Goal: Entertainment & Leisure: Consume media (video, audio)

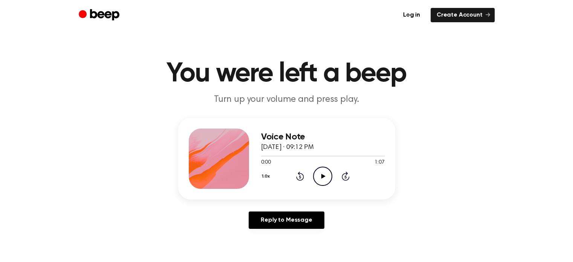
click at [325, 173] on icon "Play Audio" at bounding box center [322, 176] width 19 height 19
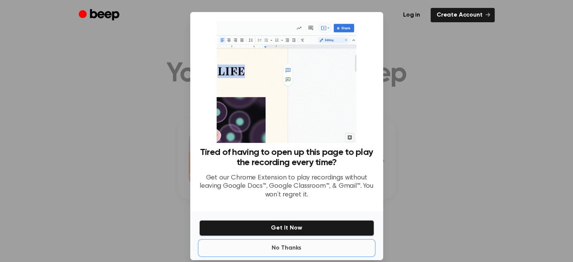
click at [290, 245] on button "No Thanks" at bounding box center [286, 248] width 175 height 15
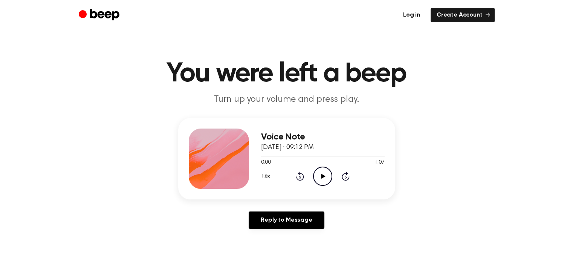
click at [322, 176] on icon at bounding box center [324, 176] width 4 height 5
click at [323, 181] on icon "Play Audio" at bounding box center [322, 176] width 19 height 19
click at [267, 156] on div at bounding box center [323, 156] width 124 height 6
click at [322, 179] on icon "Play Audio" at bounding box center [322, 176] width 19 height 19
click at [328, 175] on icon "Play Audio" at bounding box center [322, 176] width 19 height 19
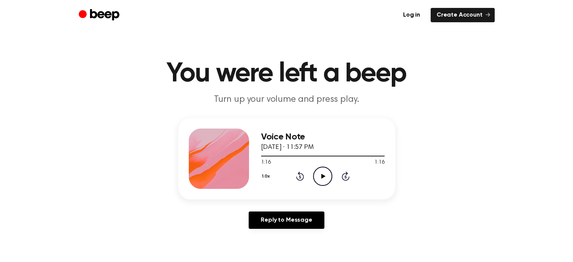
click at [328, 169] on icon "Play Audio" at bounding box center [322, 176] width 19 height 19
click at [261, 156] on div at bounding box center [323, 156] width 124 height 1
click at [317, 178] on icon "Play Audio" at bounding box center [322, 176] width 19 height 19
click at [293, 155] on div at bounding box center [323, 156] width 124 height 6
click at [314, 179] on circle at bounding box center [323, 176] width 18 height 18
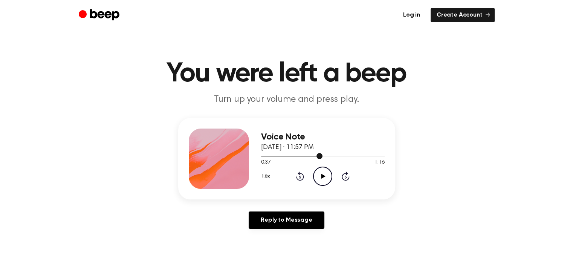
click at [266, 156] on div at bounding box center [291, 156] width 61 height 1
click at [325, 181] on icon "Play Audio" at bounding box center [322, 176] width 19 height 19
click at [326, 176] on icon "Pause Audio" at bounding box center [322, 176] width 19 height 19
click at [317, 175] on icon "Play Audio" at bounding box center [322, 176] width 19 height 19
click at [324, 177] on icon at bounding box center [322, 176] width 3 height 5
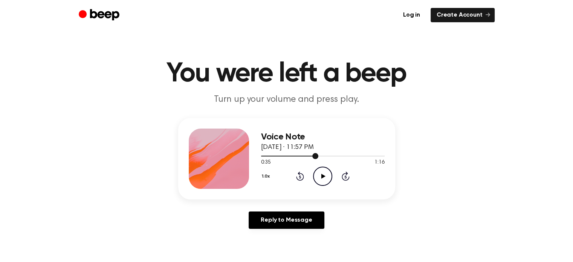
click at [311, 154] on div at bounding box center [323, 156] width 124 height 6
click at [320, 173] on icon "Play Audio" at bounding box center [322, 176] width 19 height 19
click at [320, 173] on icon "Pause Audio" at bounding box center [322, 176] width 19 height 19
click at [320, 173] on icon "Play Audio" at bounding box center [322, 176] width 19 height 19
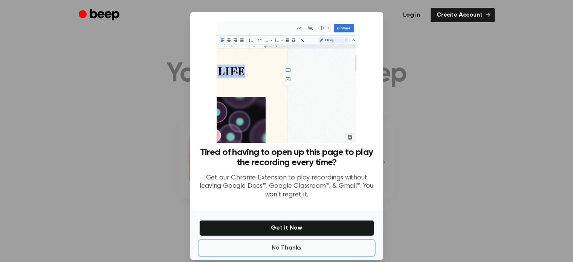
click at [280, 248] on button "No Thanks" at bounding box center [286, 248] width 175 height 15
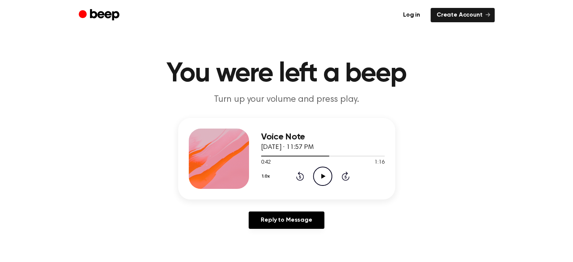
click at [323, 176] on icon at bounding box center [324, 176] width 4 height 5
click at [323, 176] on icon "Pause Audio" at bounding box center [322, 176] width 19 height 19
